Goal: Check status

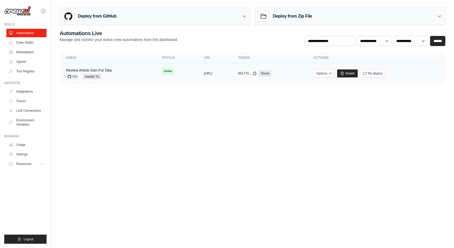
click at [118, 70] on div "Review Article Gen For Dep GH master Auto-deploy enabled" at bounding box center [107, 74] width 83 height 12
